Goal: Task Accomplishment & Management: Complete application form

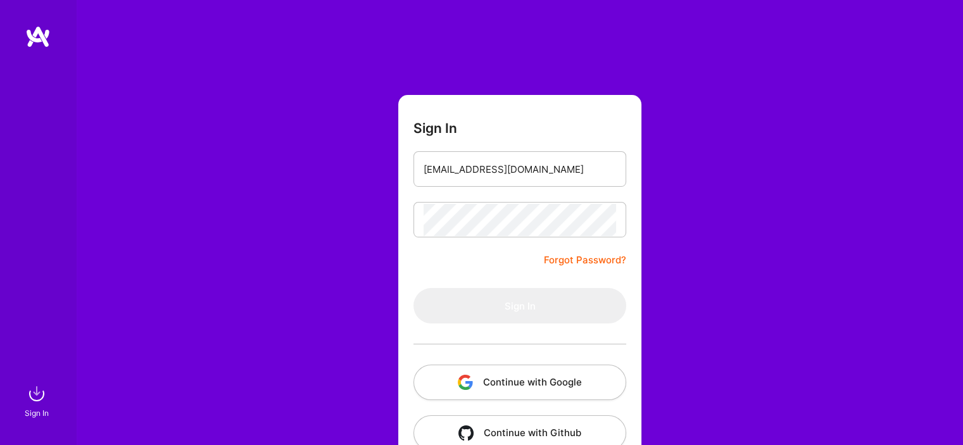
type input "[EMAIL_ADDRESS][DOMAIN_NAME]"
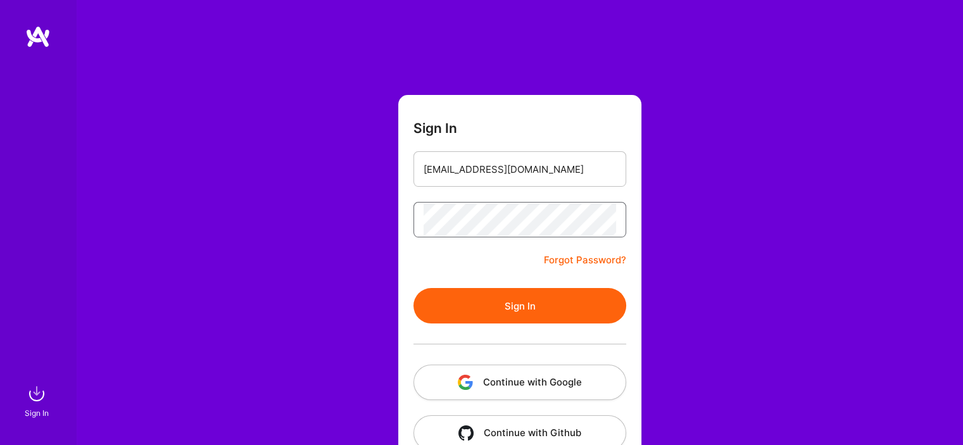
click at [413, 288] on button "Sign In" at bounding box center [519, 305] width 213 height 35
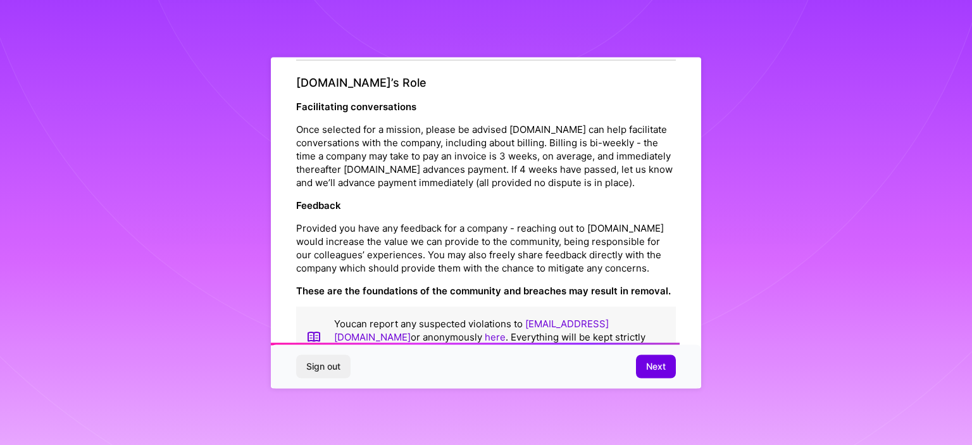
scroll to position [1463, 0]
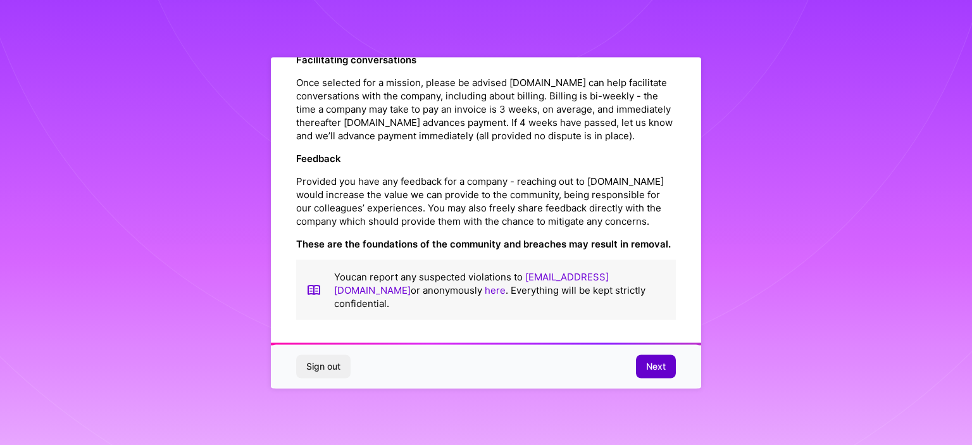
click at [663, 364] on span "Next" at bounding box center [656, 366] width 20 height 13
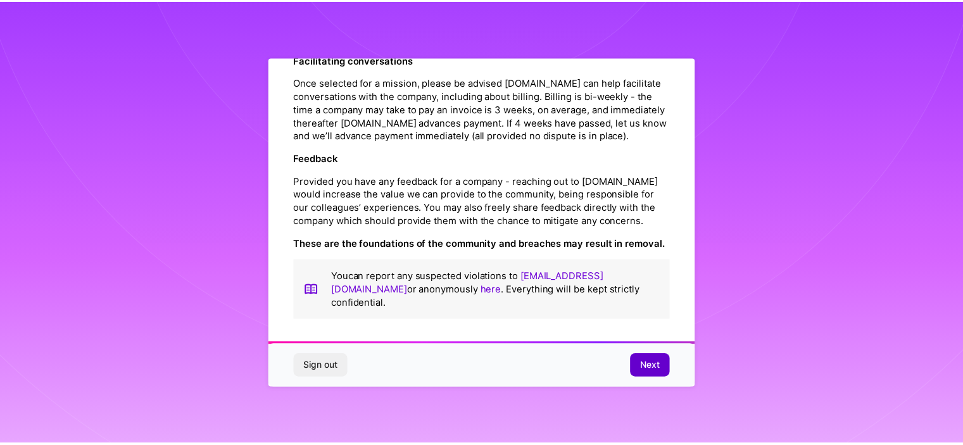
scroll to position [10, 0]
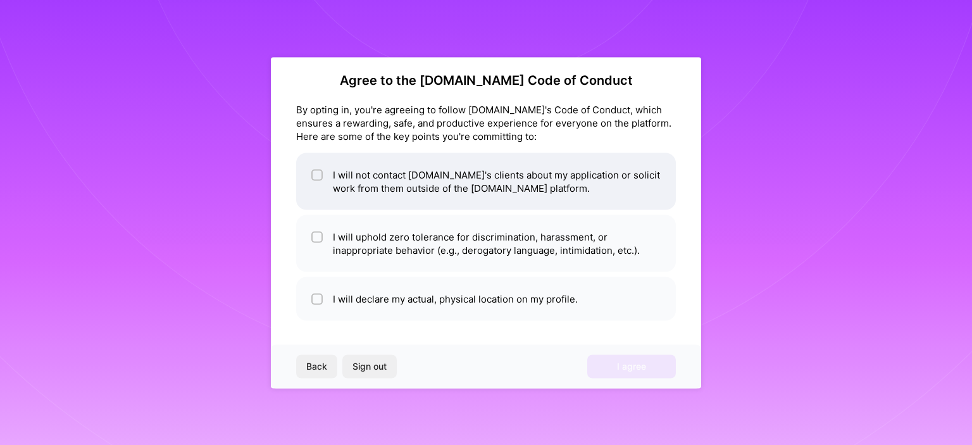
click at [320, 169] on div at bounding box center [316, 174] width 11 height 11
checkbox input "true"
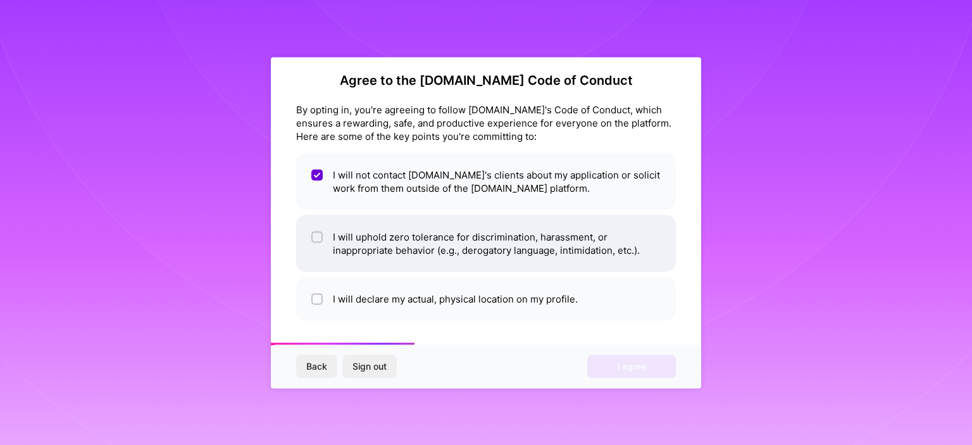
click at [332, 240] on li "I will uphold zero tolerance for discrimination, harassment, or inappropriate b…" at bounding box center [486, 243] width 380 height 57
checkbox input "true"
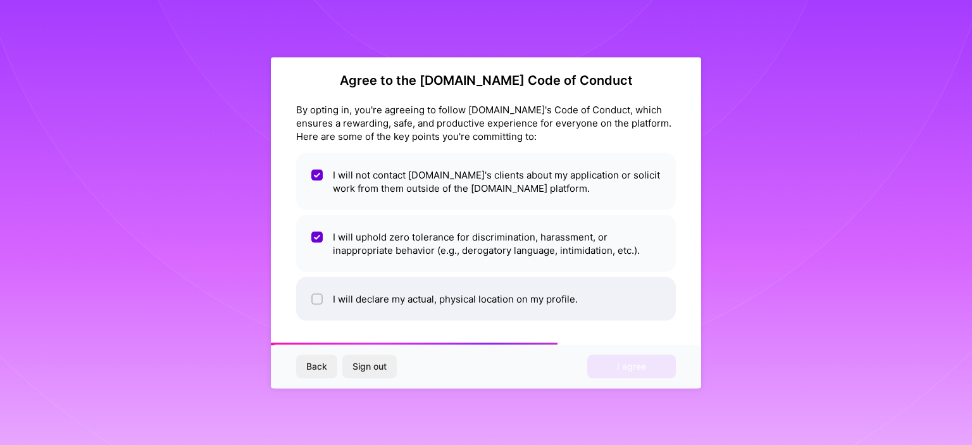
click at [329, 307] on li "I will declare my actual, physical location on my profile." at bounding box center [486, 299] width 380 height 44
checkbox input "true"
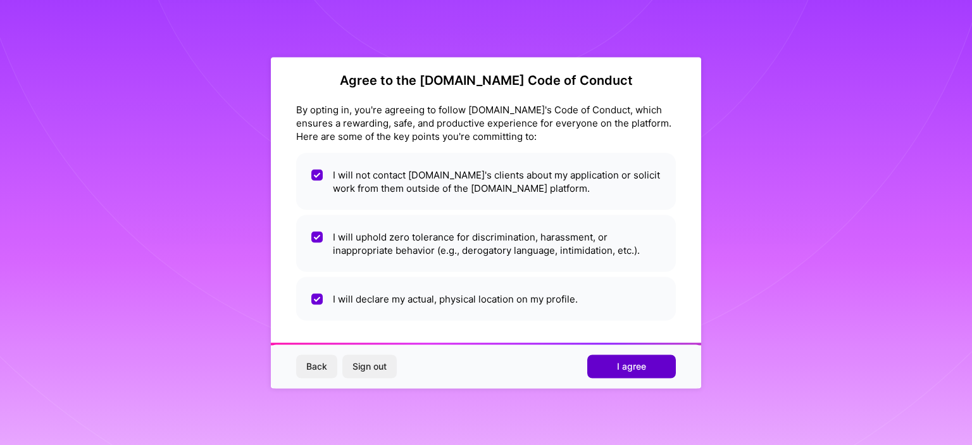
click at [633, 363] on span "I agree" at bounding box center [631, 366] width 29 height 13
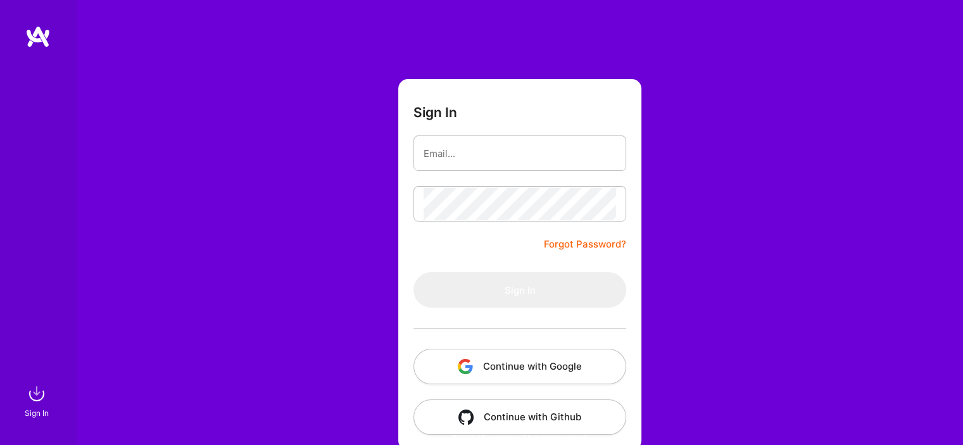
scroll to position [30, 0]
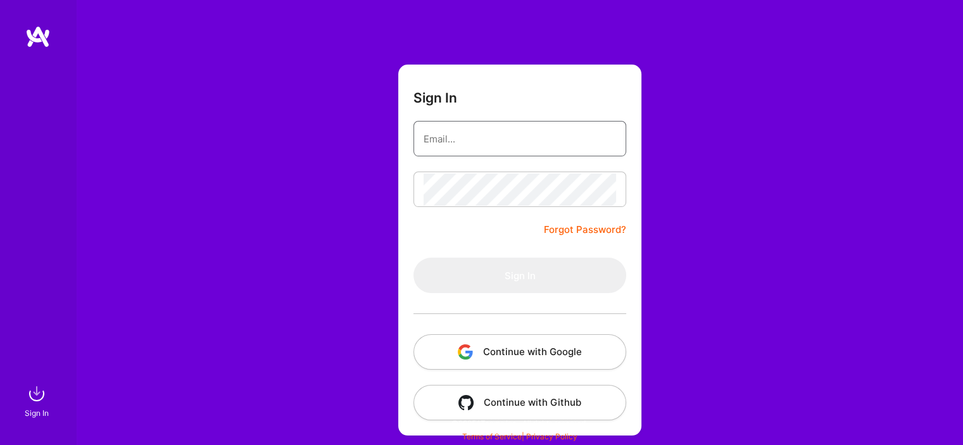
click at [488, 152] on input "email" at bounding box center [520, 139] width 192 height 32
type input "[EMAIL_ADDRESS][DOMAIN_NAME]"
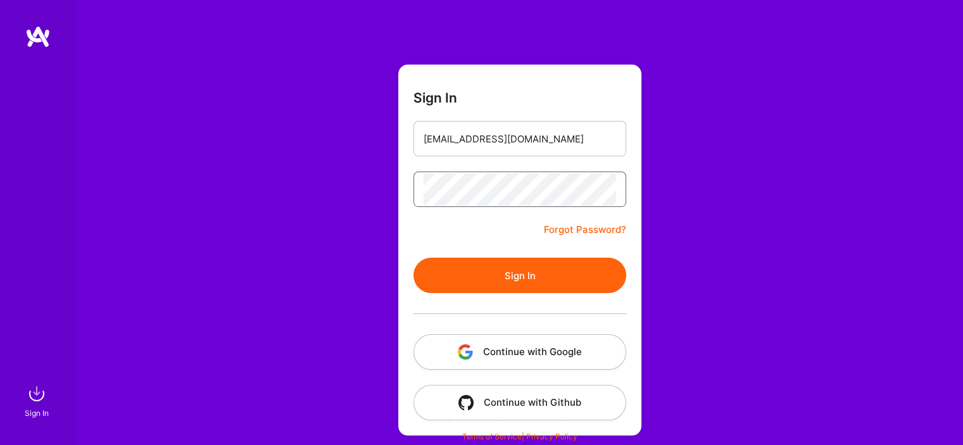
click at [413, 258] on button "Sign In" at bounding box center [519, 275] width 213 height 35
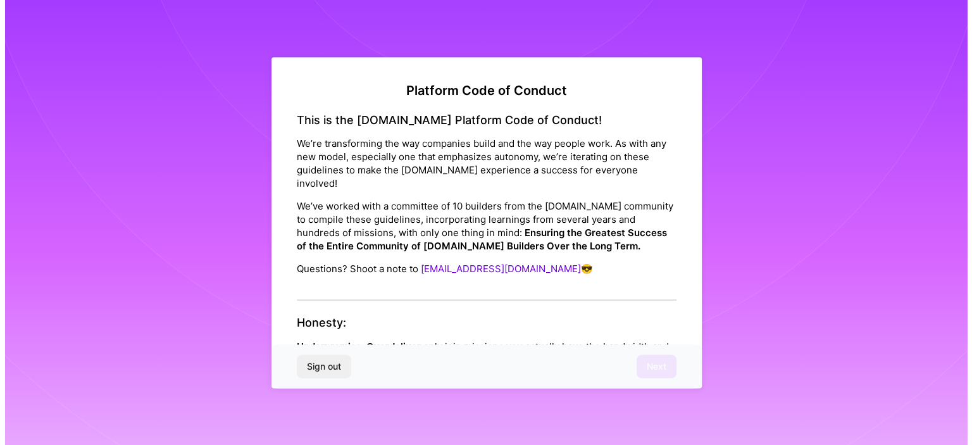
scroll to position [0, 0]
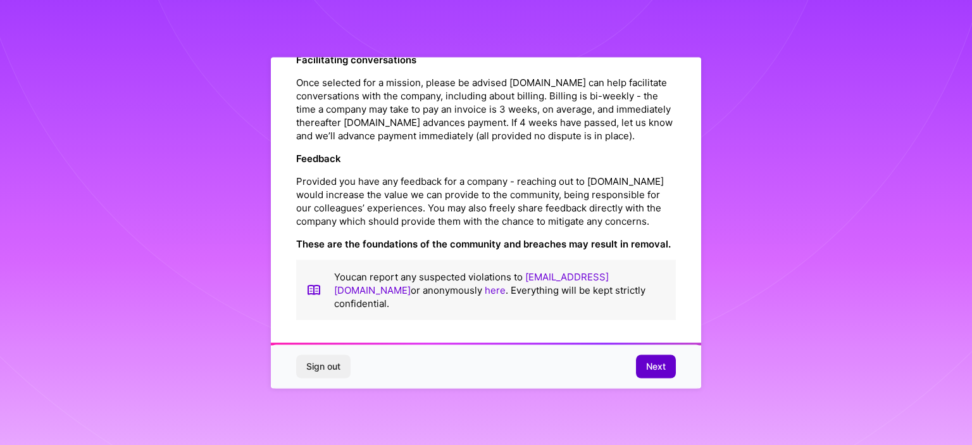
click at [648, 366] on span "Next" at bounding box center [656, 366] width 20 height 13
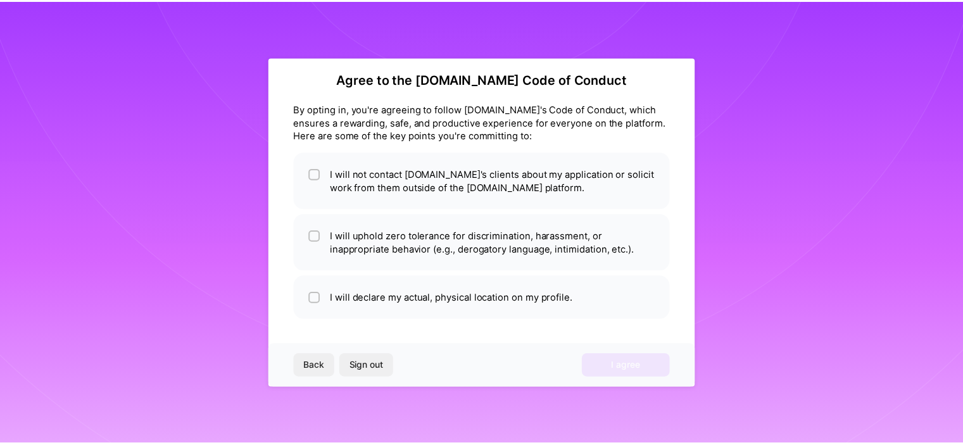
scroll to position [10, 0]
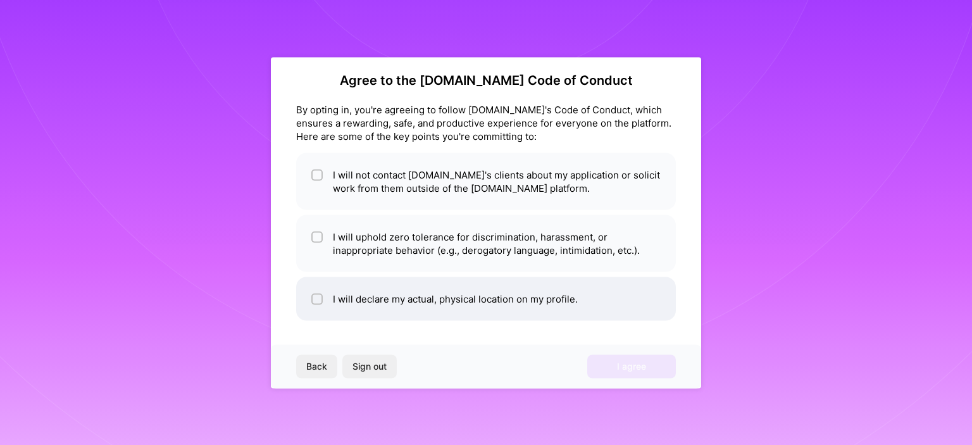
click at [405, 302] on li "I will declare my actual, physical location on my profile." at bounding box center [486, 299] width 380 height 44
checkbox input "true"
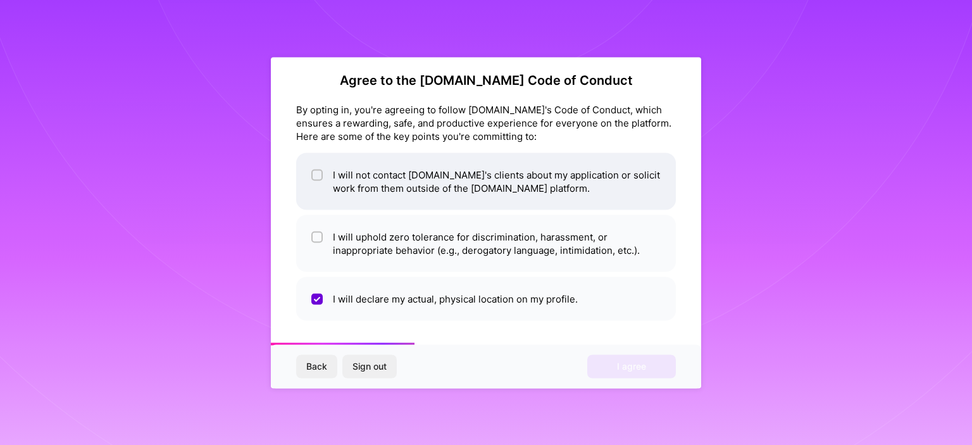
drag, startPoint x: 425, startPoint y: 251, endPoint x: 425, endPoint y: 179, distance: 71.5
click at [425, 248] on li "I will uphold zero tolerance for discrimination, harassment, or inappropriate b…" at bounding box center [486, 243] width 380 height 57
checkbox input "true"
drag, startPoint x: 426, startPoint y: 177, endPoint x: 645, endPoint y: 314, distance: 258.2
click at [426, 178] on li "I will not contact [DOMAIN_NAME]'s clients about my application or solicit work…" at bounding box center [486, 181] width 380 height 57
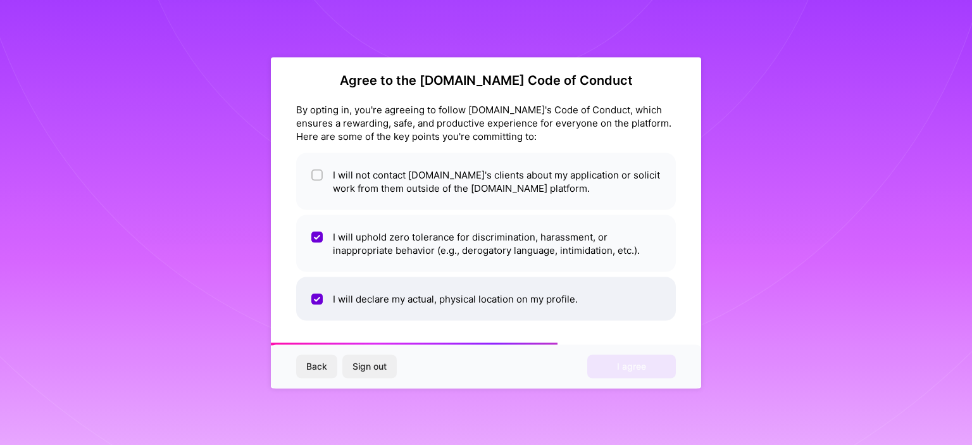
checkbox input "true"
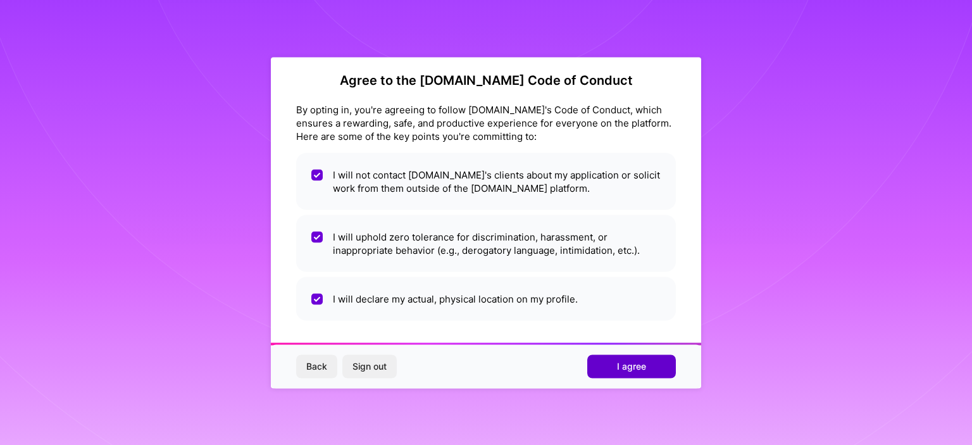
click at [639, 367] on span "I agree" at bounding box center [631, 366] width 29 height 13
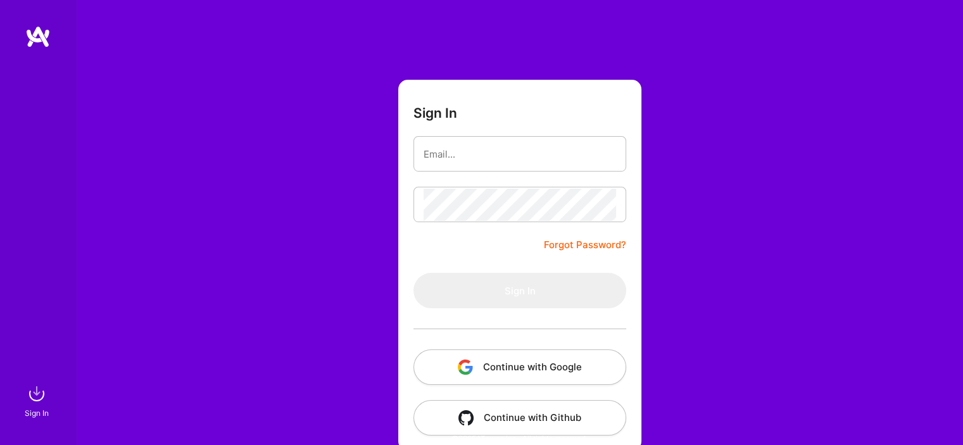
scroll to position [30, 0]
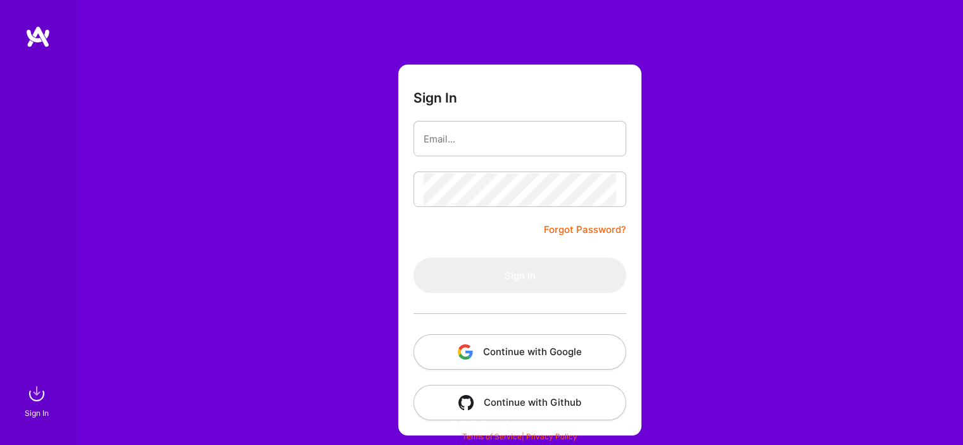
click at [35, 32] on img at bounding box center [37, 36] width 25 height 23
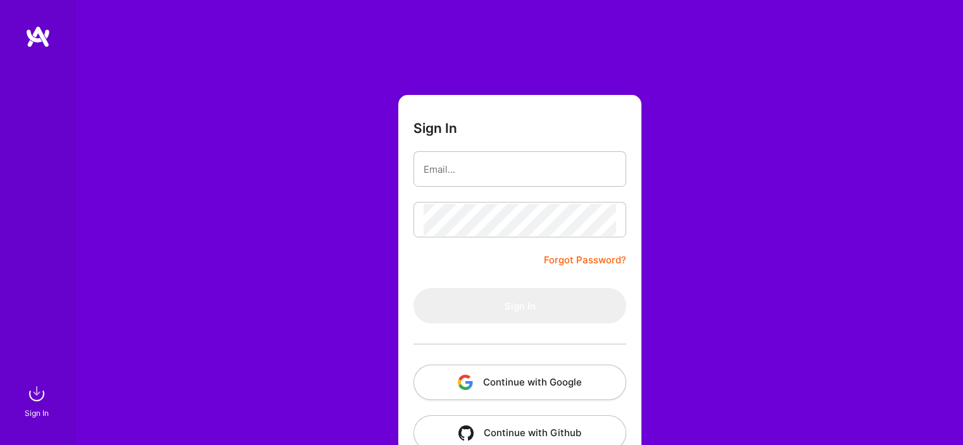
click at [35, 32] on img at bounding box center [37, 36] width 25 height 23
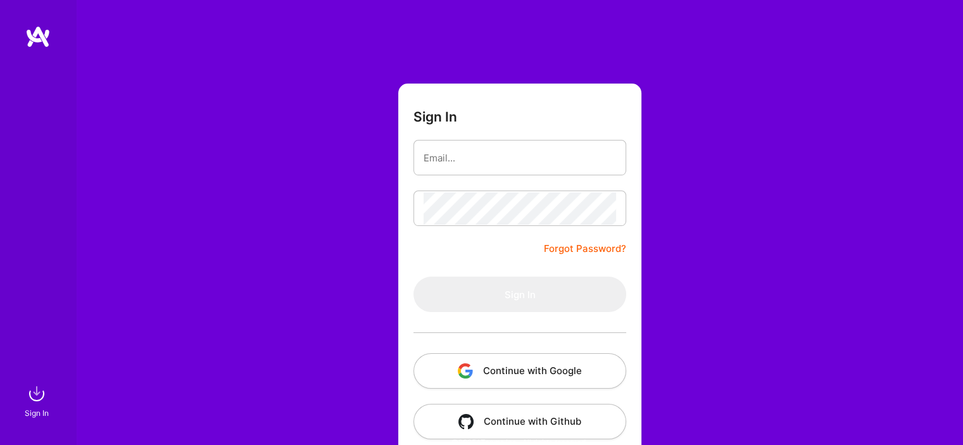
scroll to position [30, 0]
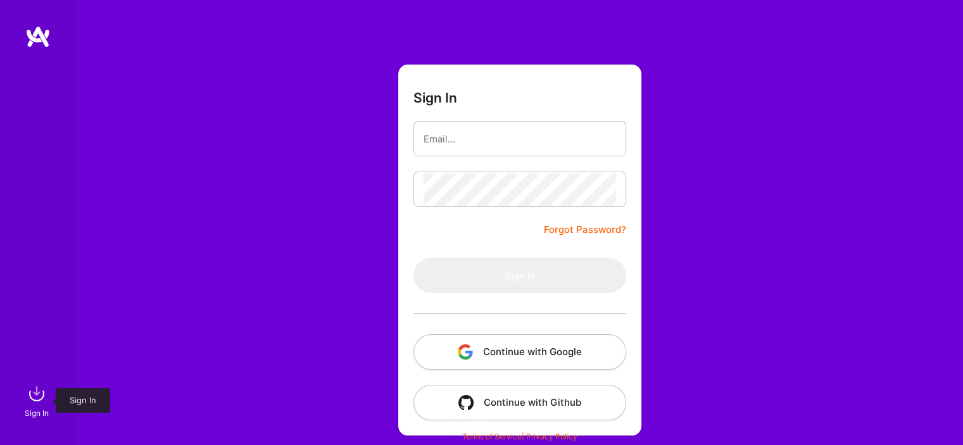
click at [44, 392] on img at bounding box center [36, 393] width 25 height 25
